Goal: Obtain resource: Obtain resource

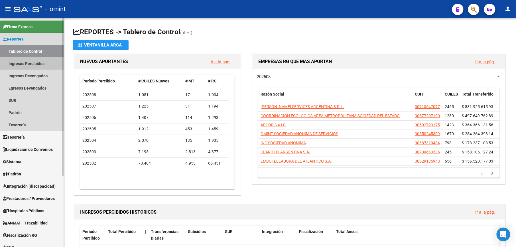
click at [36, 63] on link "Ingresos Percibidos" at bounding box center [32, 63] width 64 height 12
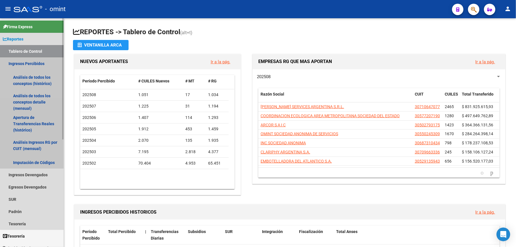
click at [38, 64] on link "Ingresos Percibidos" at bounding box center [32, 63] width 64 height 12
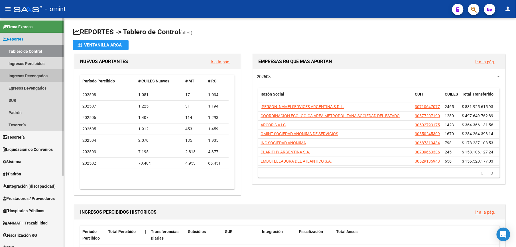
click at [39, 75] on link "Ingresos Devengados" at bounding box center [32, 76] width 64 height 12
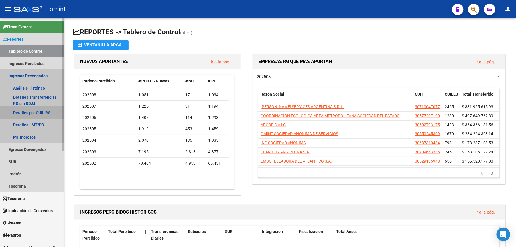
click at [39, 112] on link "Detalles por CUIL RG" at bounding box center [32, 112] width 64 height 12
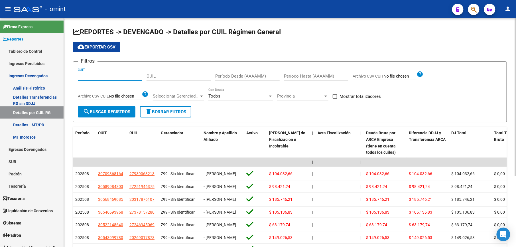
drag, startPoint x: 168, startPoint y: 77, endPoint x: 115, endPoint y: 74, distance: 52.5
paste input "30-71522248-1"
type input "30-71522248-1"
click at [108, 112] on span "search Buscar Registros" at bounding box center [106, 111] width 47 height 5
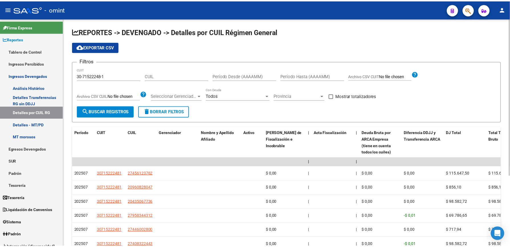
scroll to position [38, 0]
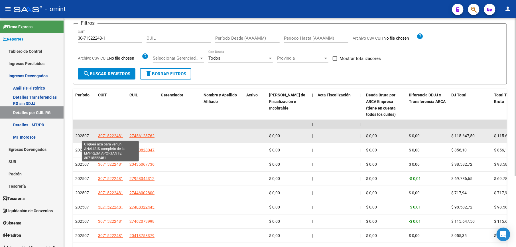
click at [110, 134] on span "30715222481" at bounding box center [110, 135] width 25 height 5
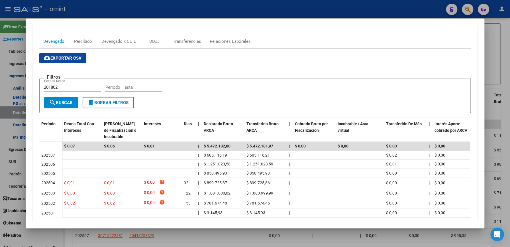
scroll to position [103, 0]
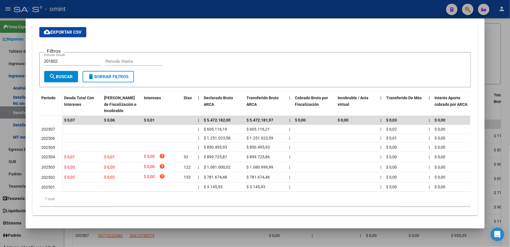
drag, startPoint x: 452, startPoint y: 79, endPoint x: 250, endPoint y: 60, distance: 203.2
click at [250, 60] on div "Filtros 201802 Periodo Desde Periodo Hasta" at bounding box center [255, 64] width 422 height 14
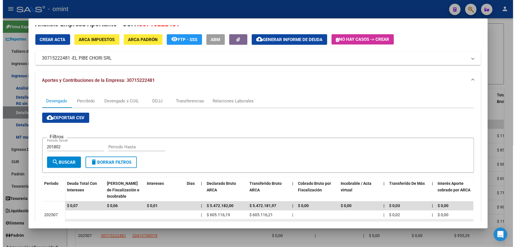
scroll to position [0, 0]
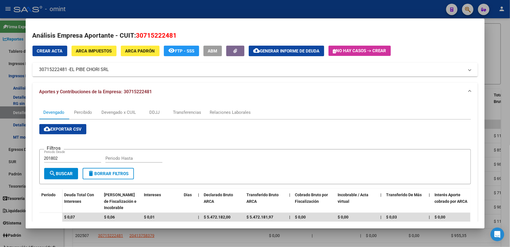
click at [493, 44] on div at bounding box center [255, 123] width 510 height 247
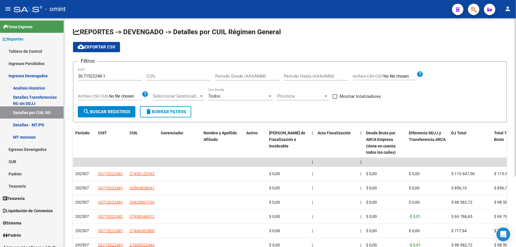
click at [222, 77] on input "Período Desde (AAAAMM)" at bounding box center [247, 76] width 64 height 5
type input "202411"
click at [305, 76] on input "Período Hasta (AAAAMM)" at bounding box center [316, 76] width 64 height 5
type input "202506"
click at [333, 33] on h1 "REPORTES -> DEVENGADO -> Detalles por CUIL Régimen General" at bounding box center [290, 32] width 434 height 10
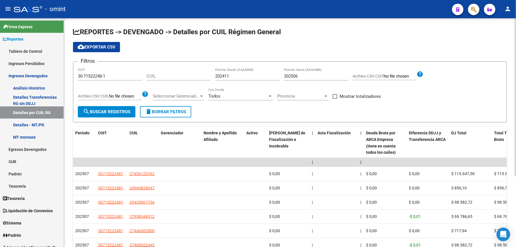
click at [230, 77] on input "202411" at bounding box center [247, 76] width 64 height 5
click at [286, 74] on input "202506" at bounding box center [316, 76] width 64 height 5
click at [114, 114] on span "search Buscar Registros" at bounding box center [106, 111] width 47 height 5
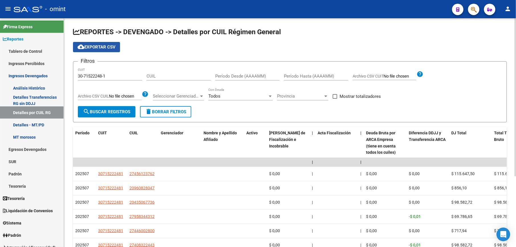
click at [104, 47] on span "cloud_download Exportar CSV" at bounding box center [96, 46] width 38 height 5
click at [105, 48] on span "cloud_download Exportar CSV" at bounding box center [96, 46] width 38 height 5
